Goal: Task Accomplishment & Management: Use online tool/utility

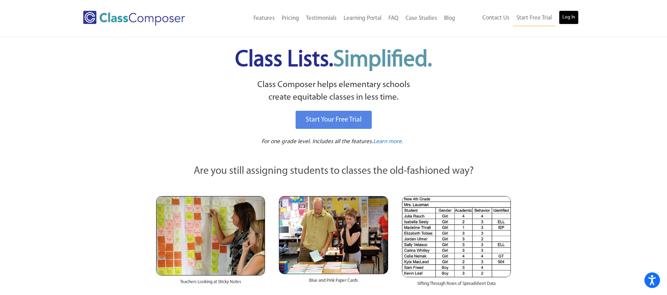
click at [575, 19] on link "Log In" at bounding box center [569, 17] width 20 height 14
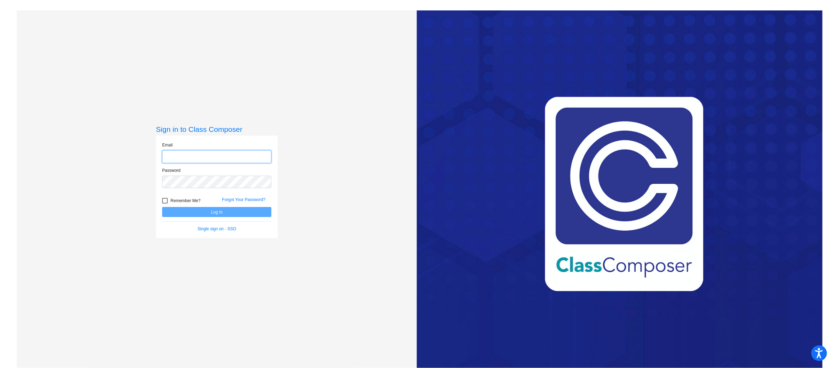
type input "[EMAIL_ADDRESS][PERSON_NAME][DOMAIN_NAME]"
click at [221, 213] on button "Log In" at bounding box center [216, 212] width 109 height 10
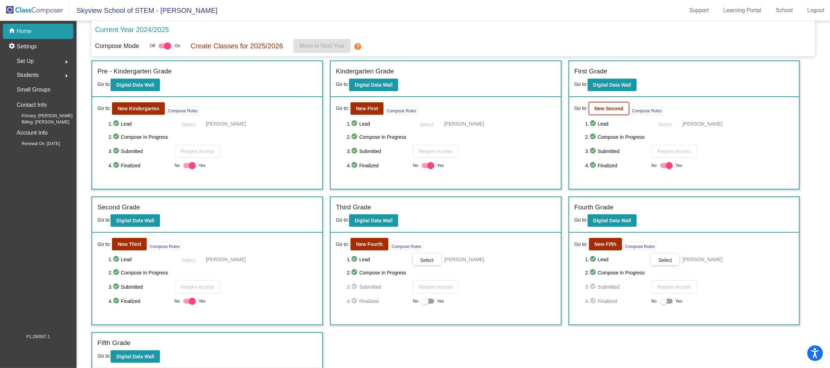
click at [602, 110] on b "New Second" at bounding box center [609, 109] width 29 height 6
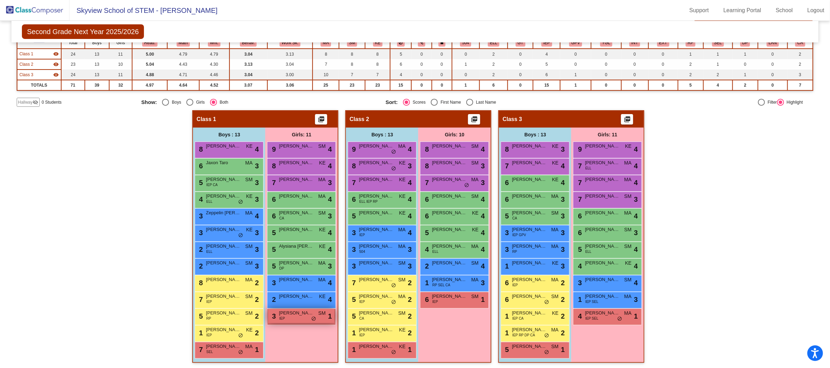
scroll to position [0, 0]
